Goal: Navigation & Orientation: Find specific page/section

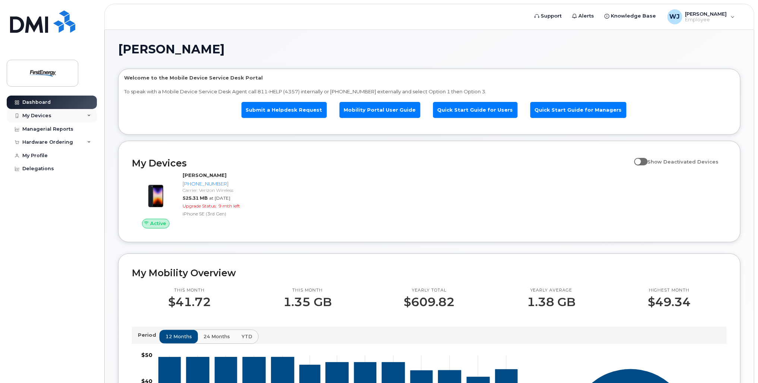
click at [63, 117] on div "My Devices" at bounding box center [52, 115] width 90 height 13
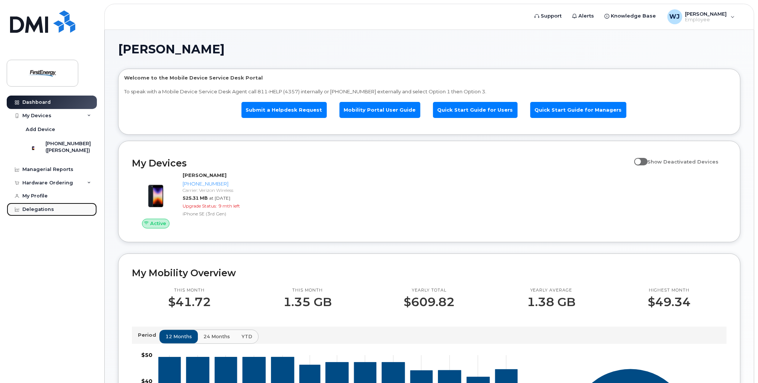
click at [44, 212] on div "Delegations" at bounding box center [38, 209] width 32 height 6
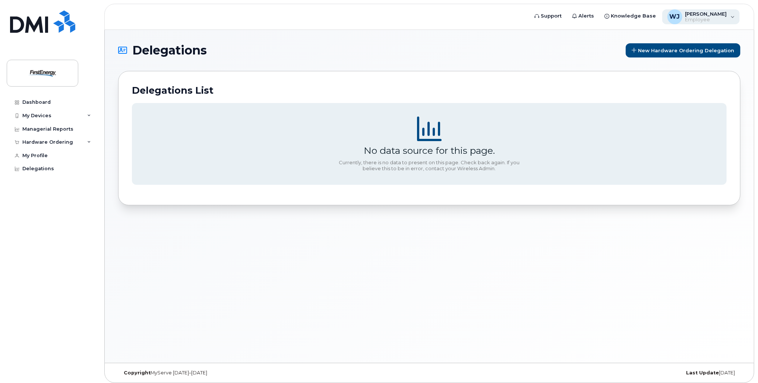
click at [731, 18] on div "WJ Wilson, Jamie S Employee" at bounding box center [702, 16] width 78 height 15
click at [47, 103] on div "Dashboard" at bounding box center [36, 102] width 28 height 6
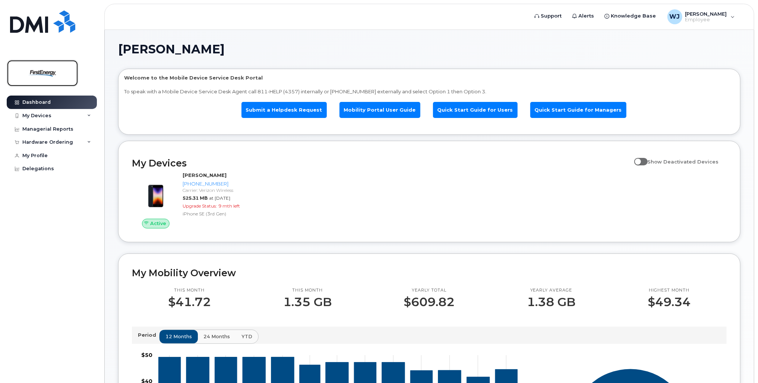
click at [46, 78] on img at bounding box center [42, 73] width 57 height 22
click at [647, 158] on span at bounding box center [641, 161] width 13 height 7
click at [641, 158] on input "Show Deactivated Devices" at bounding box center [638, 157] width 6 height 6
click at [647, 161] on span at bounding box center [641, 161] width 13 height 7
click at [641, 160] on input "Show Deactivated Devices" at bounding box center [638, 157] width 6 height 6
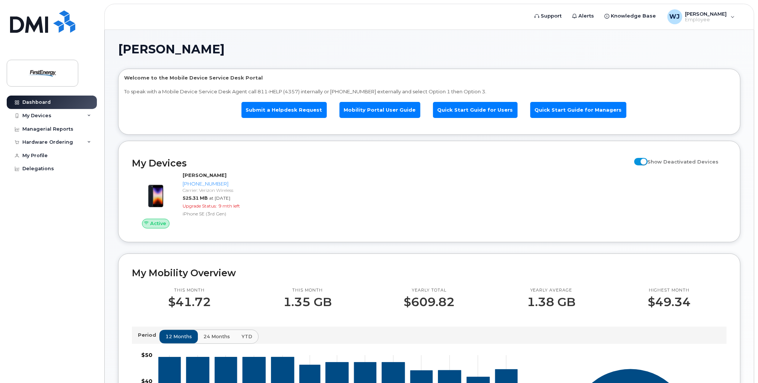
checkbox input "false"
click at [558, 113] on link "Quick Start Guide for Managers" at bounding box center [579, 110] width 96 height 16
click at [26, 100] on div "Dashboard" at bounding box center [36, 102] width 28 height 6
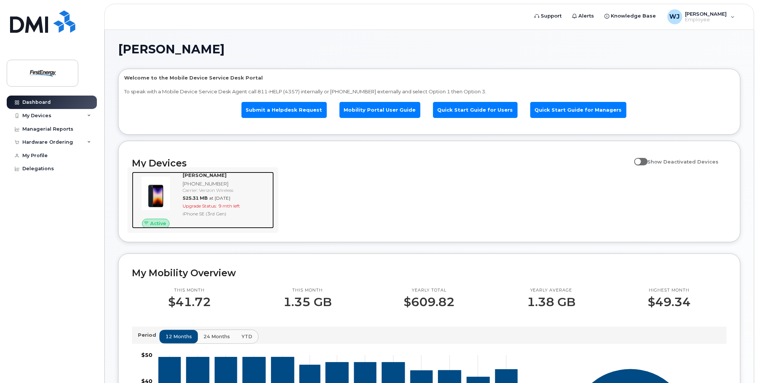
click at [223, 226] on div "[PERSON_NAME] [PHONE_NUMBER] Carrier: Verizon Wireless 525.31 MB at [DATE] Upgr…" at bounding box center [227, 200] width 94 height 57
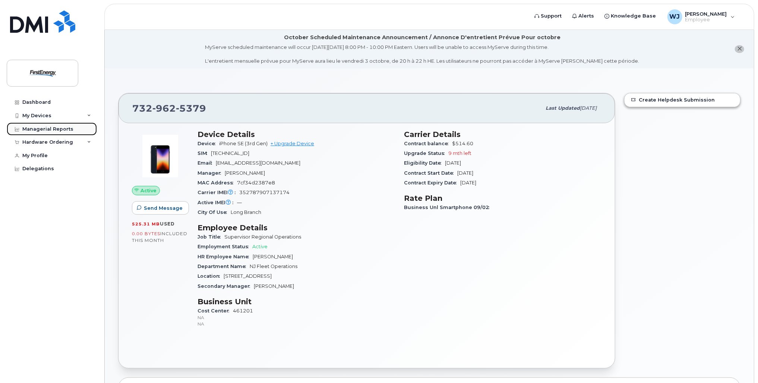
click at [45, 129] on div "Managerial Reports" at bounding box center [47, 129] width 51 height 6
